Goal: Check status

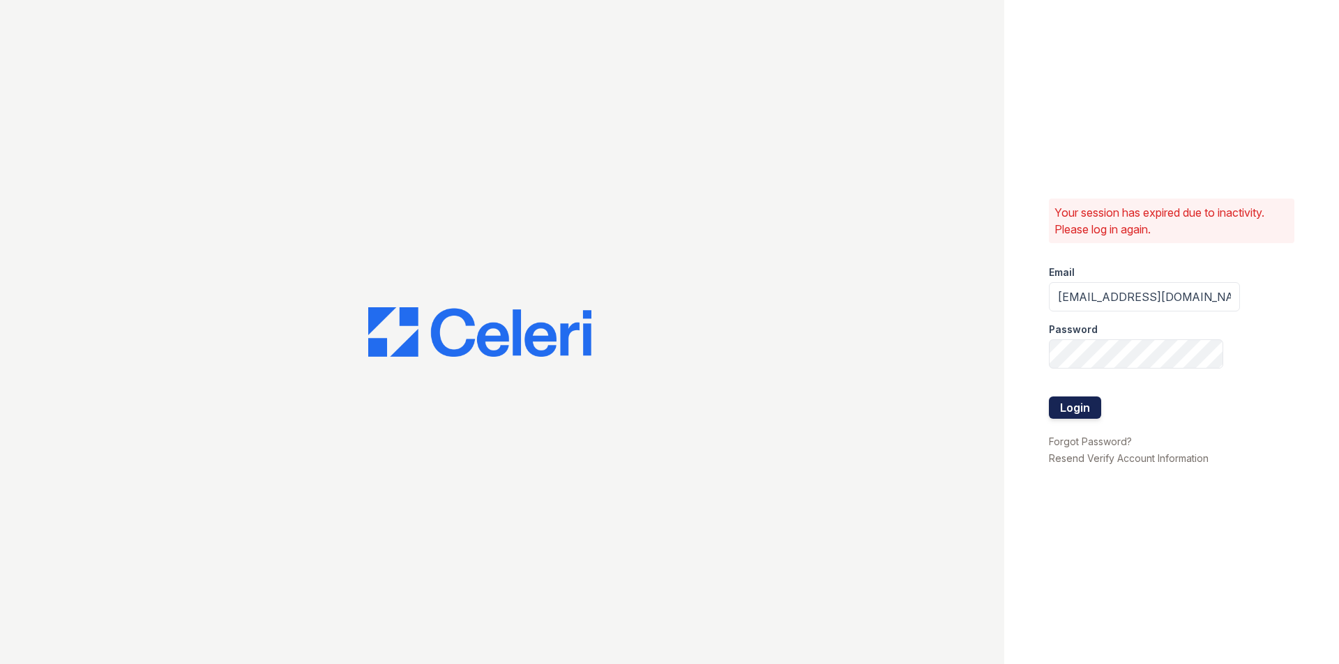
click at [1079, 419] on div at bounding box center [1144, 426] width 191 height 14
drag, startPoint x: 1074, startPoint y: 411, endPoint x: 1009, endPoint y: 382, distance: 71.5
click at [1074, 411] on button "Login" at bounding box center [1075, 408] width 52 height 22
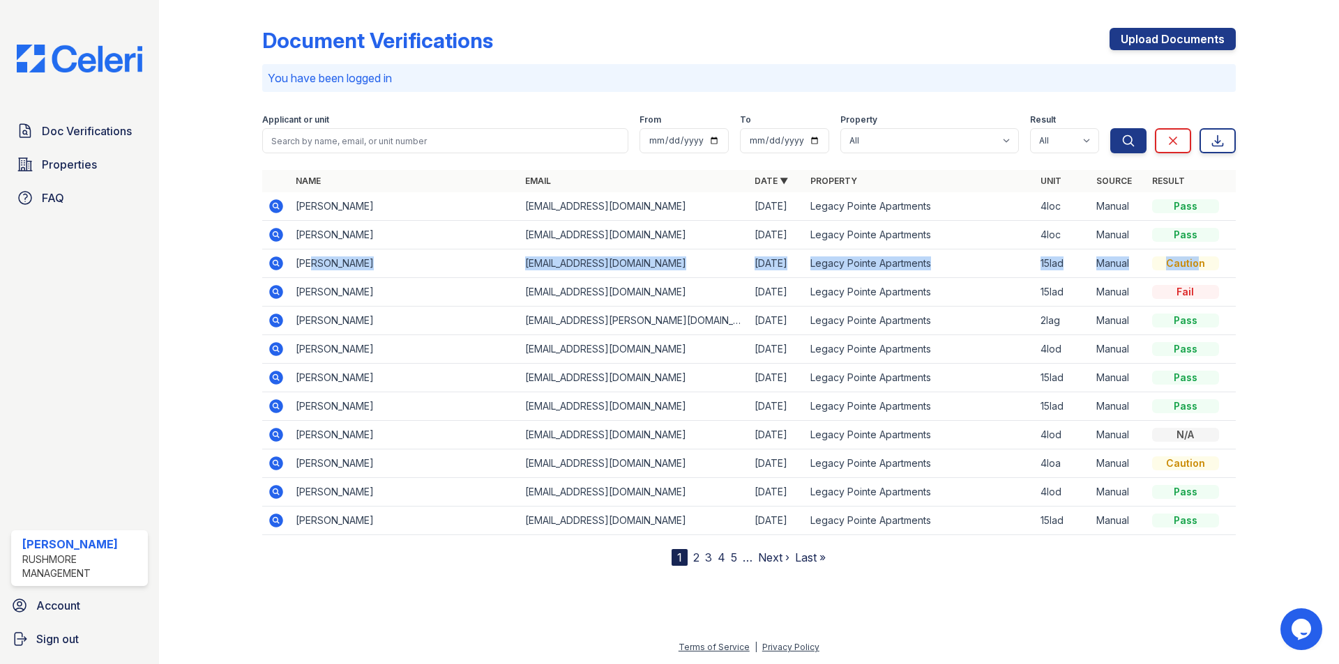
drag, startPoint x: 315, startPoint y: 253, endPoint x: 1194, endPoint y: 269, distance: 878.6
click at [1194, 269] on tr "[PERSON_NAME] [EMAIL_ADDRESS][DOMAIN_NAME] [DATE] [GEOGRAPHIC_DATA] 15lad Manua…" at bounding box center [748, 264] width 973 height 29
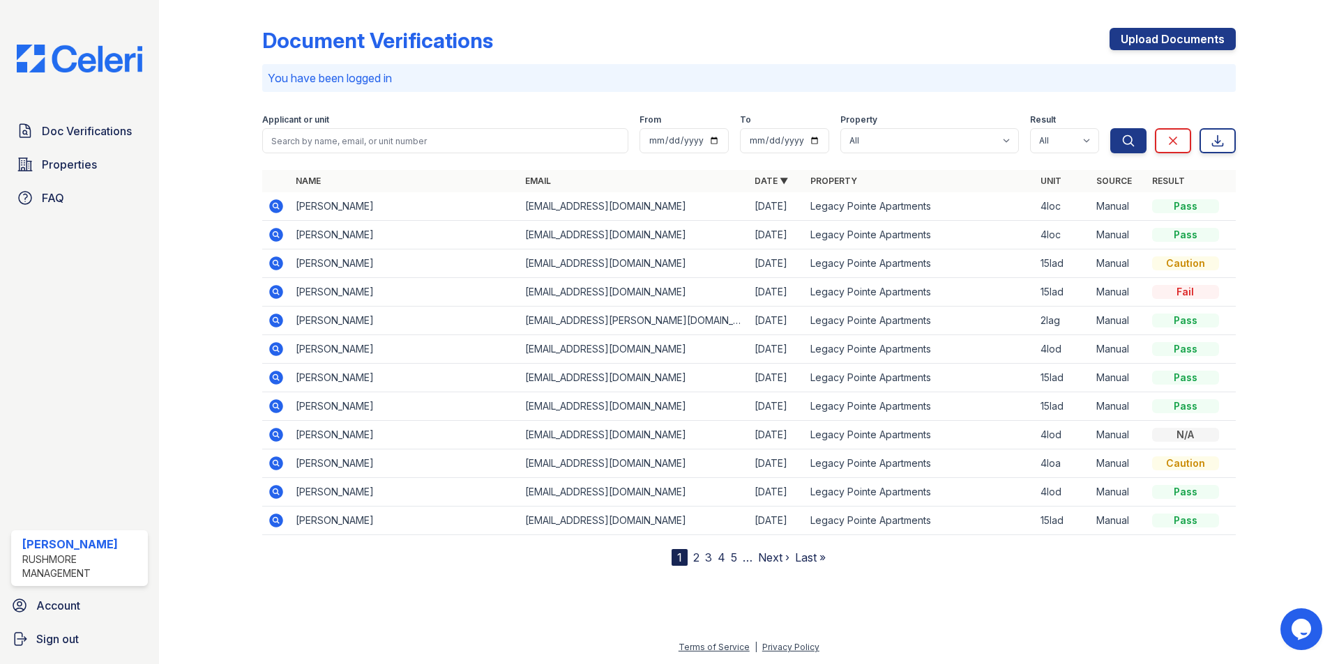
click at [1196, 280] on td "Fail" at bounding box center [1190, 292] width 89 height 29
click at [281, 261] on icon at bounding box center [276, 264] width 14 height 14
